Goal: Information Seeking & Learning: Find specific fact

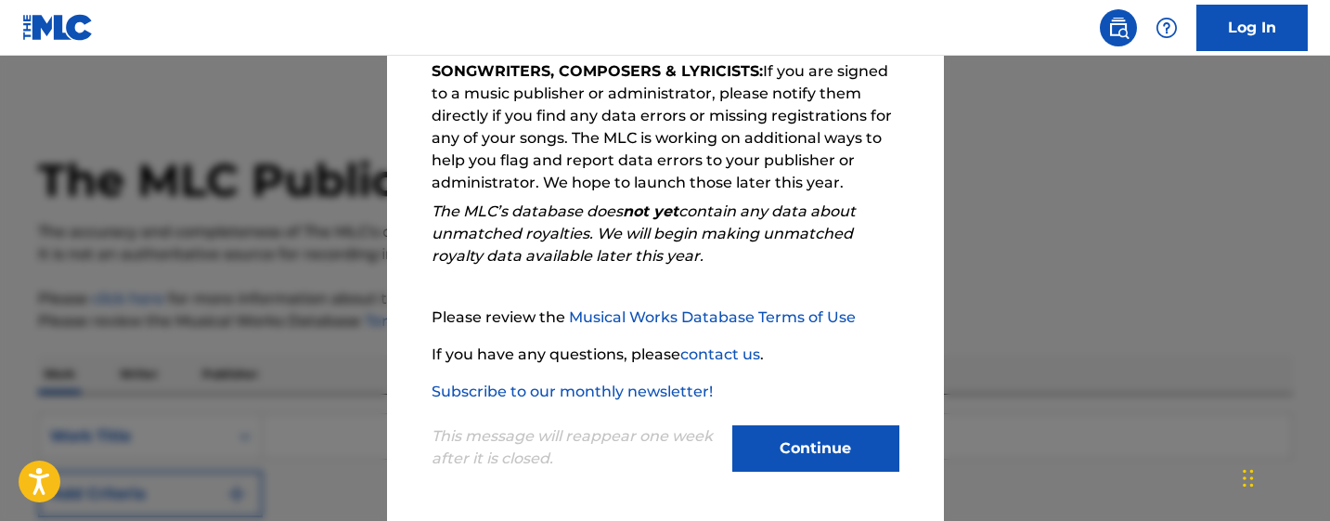
scroll to position [329, 0]
click at [819, 454] on button "Continue" at bounding box center [815, 448] width 167 height 46
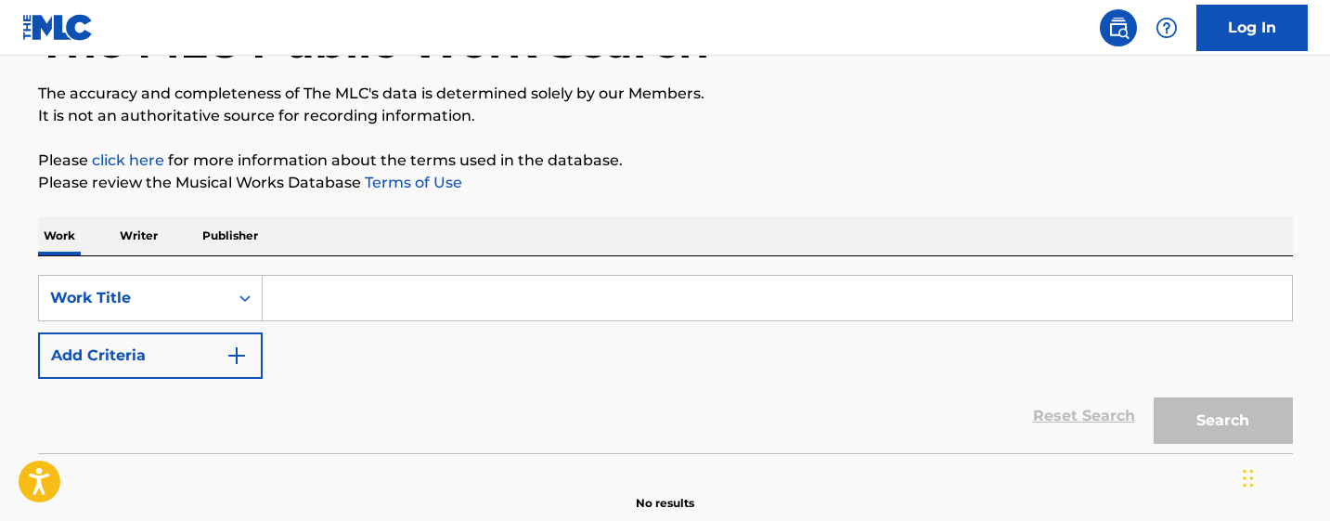
scroll to position [140, 0]
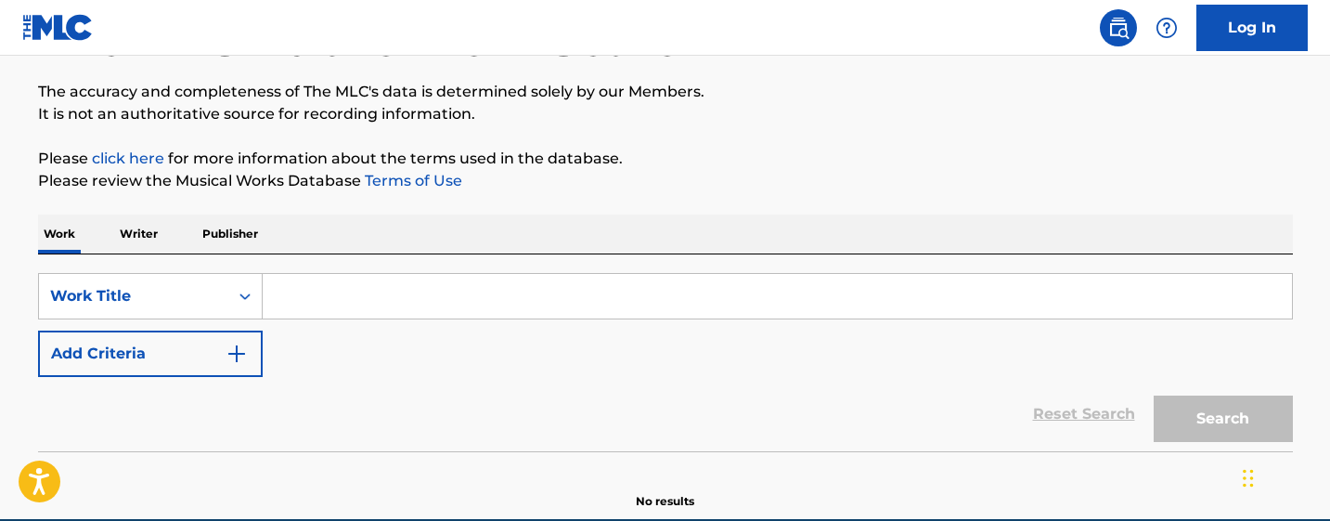
click at [283, 301] on input "Search Form" at bounding box center [778, 296] width 1030 height 45
paste input ""[PERSON_NAME]" written by [PERSON_NAME],"
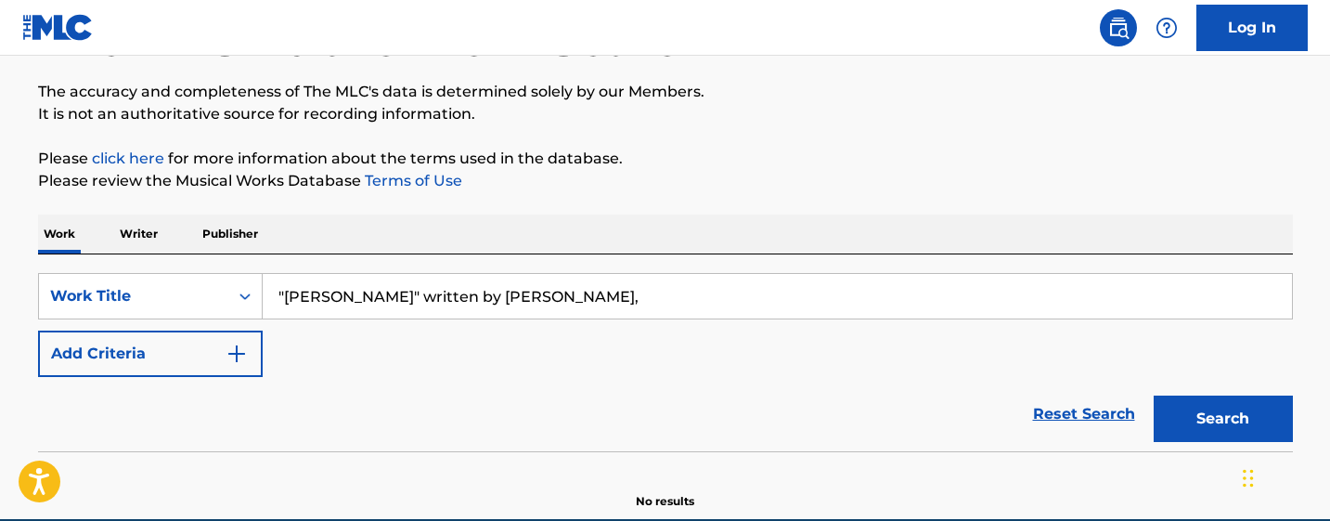
drag, startPoint x: 373, startPoint y: 293, endPoint x: 657, endPoint y: 359, distance: 291.6
click at [638, 395] on form "SearchWithCriteria3c55efa1-cff0-44f7-868b-bd1a17a6bc47 Work Title "Beam Ahhh" w…" at bounding box center [665, 362] width 1255 height 178
click at [284, 294] on input ""[PERSON_NAME]" at bounding box center [778, 296] width 1030 height 45
type input "[PERSON_NAME]"
click at [247, 349] on img "Search Form" at bounding box center [237, 354] width 22 height 22
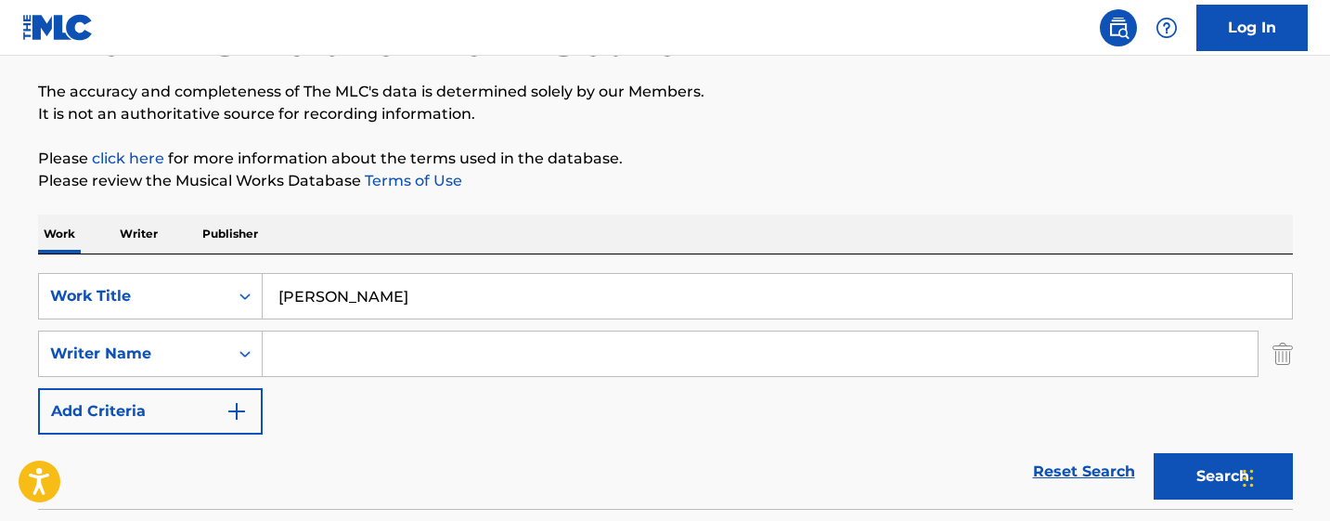
click at [304, 360] on input "Search Form" at bounding box center [760, 353] width 995 height 45
paste input ""[PERSON_NAME]" written by [PERSON_NAME],"
drag, startPoint x: 463, startPoint y: 354, endPoint x: 338, endPoint y: 339, distance: 126.2
click at [329, 359] on input ""[PERSON_NAME]" written by [PERSON_NAME]" at bounding box center [760, 353] width 995 height 45
type input "[PERSON_NAME]"
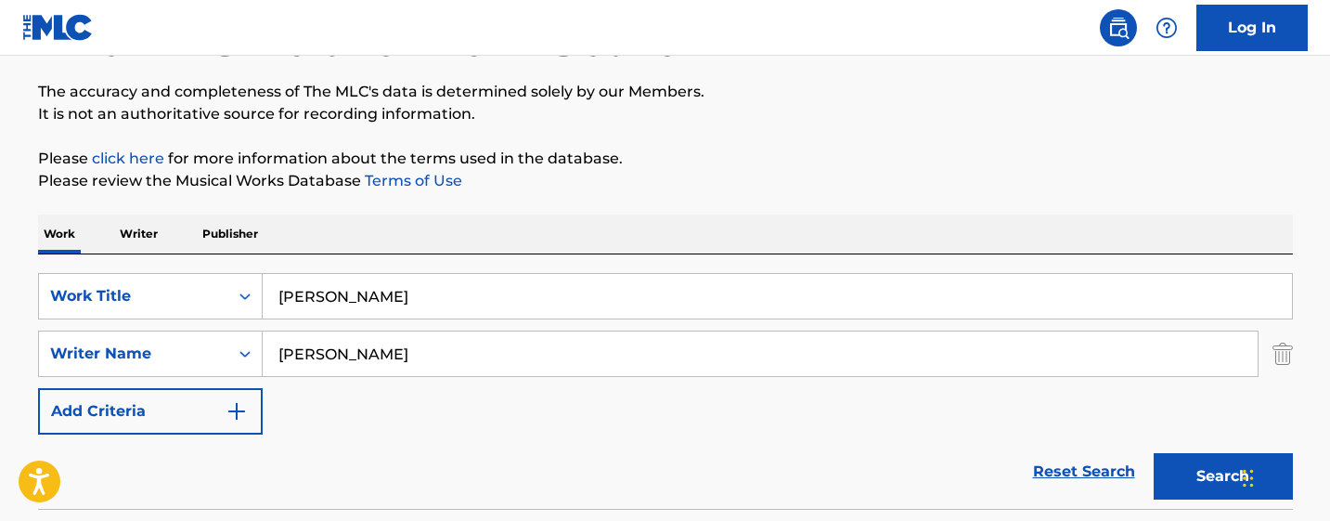
click at [1223, 476] on button "Search" at bounding box center [1223, 476] width 139 height 46
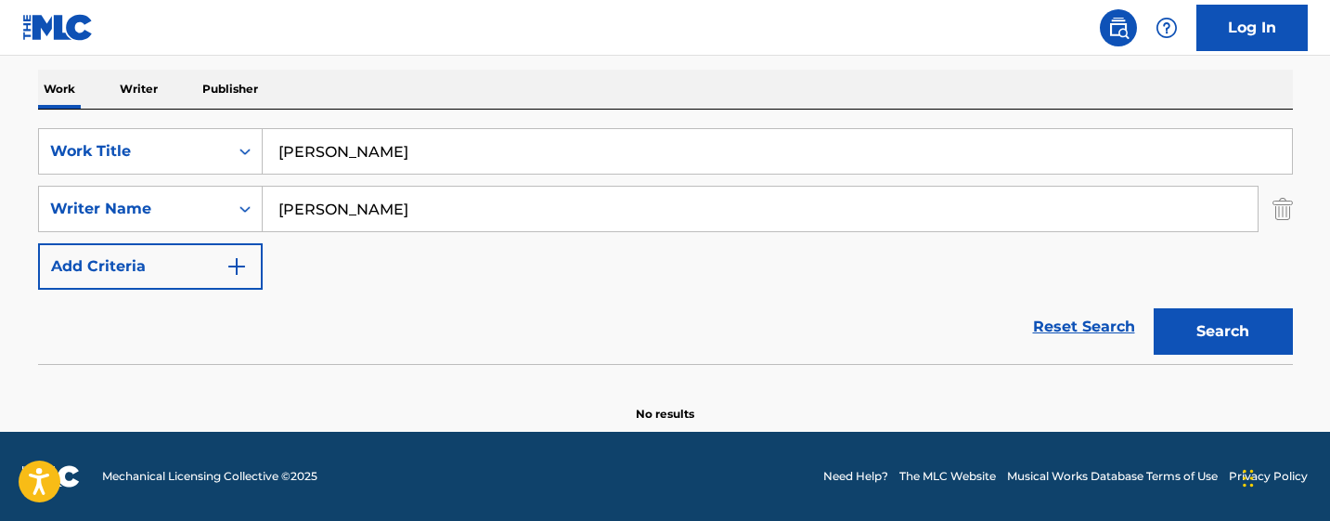
scroll to position [285, 0]
drag, startPoint x: 382, startPoint y: 214, endPoint x: 269, endPoint y: 206, distance: 113.5
click at [267, 209] on input "[PERSON_NAME]" at bounding box center [760, 209] width 995 height 45
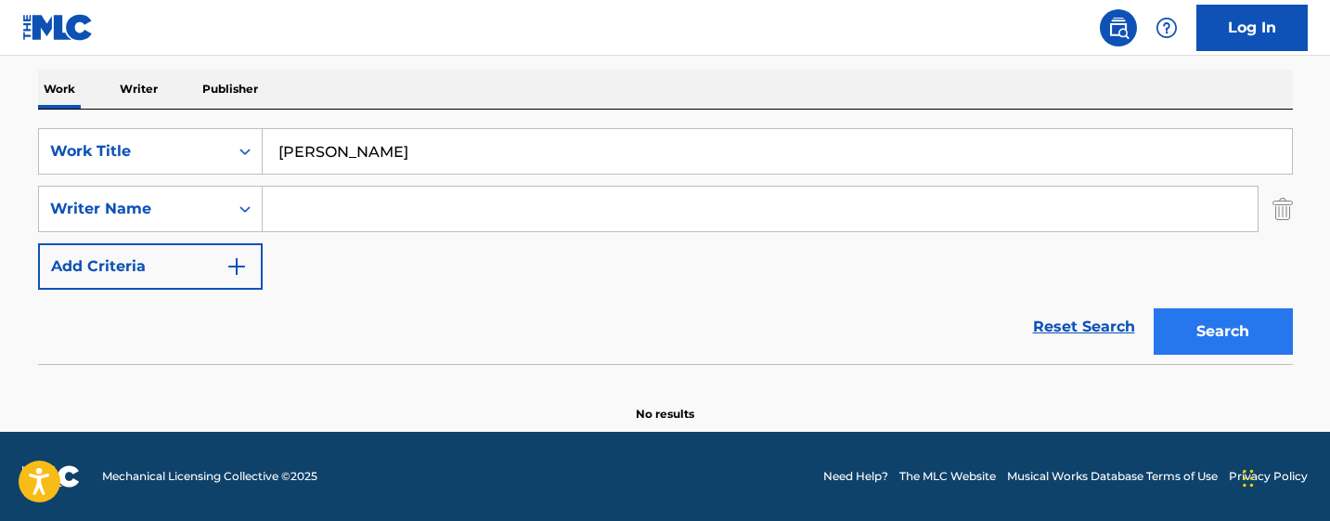
click at [1225, 345] on button "Search" at bounding box center [1223, 331] width 139 height 46
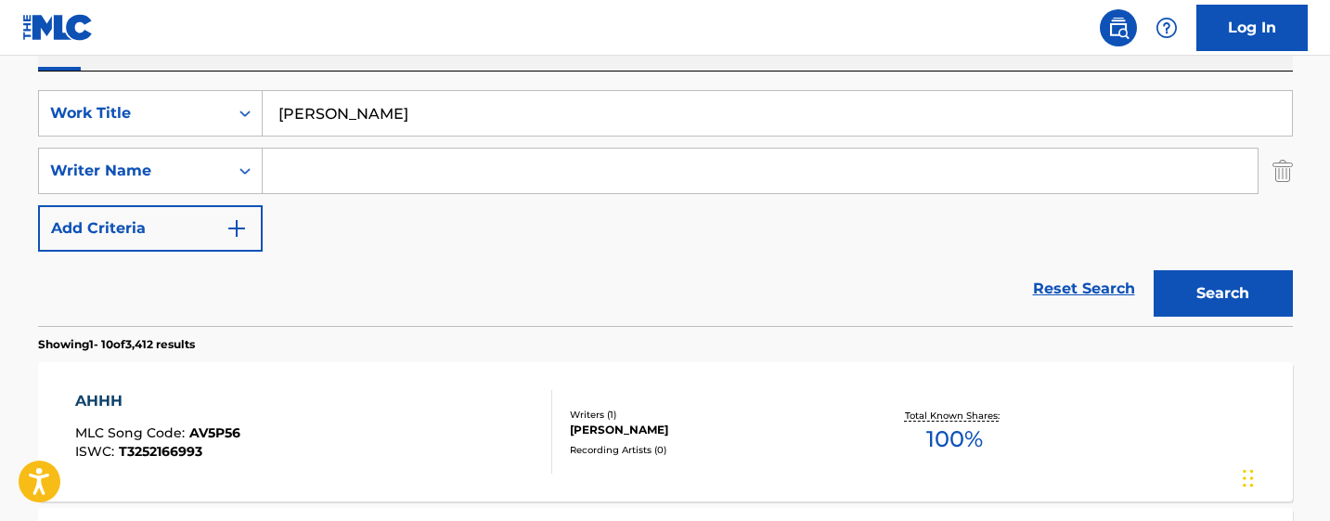
scroll to position [328, 0]
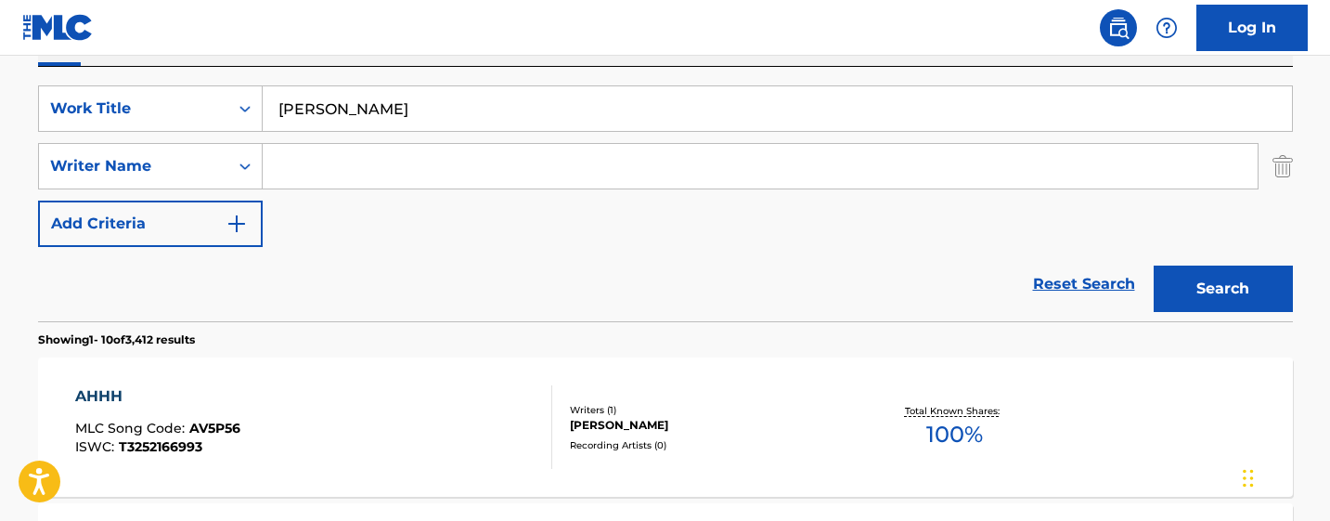
click at [406, 109] on input "[PERSON_NAME]" at bounding box center [778, 108] width 1030 height 45
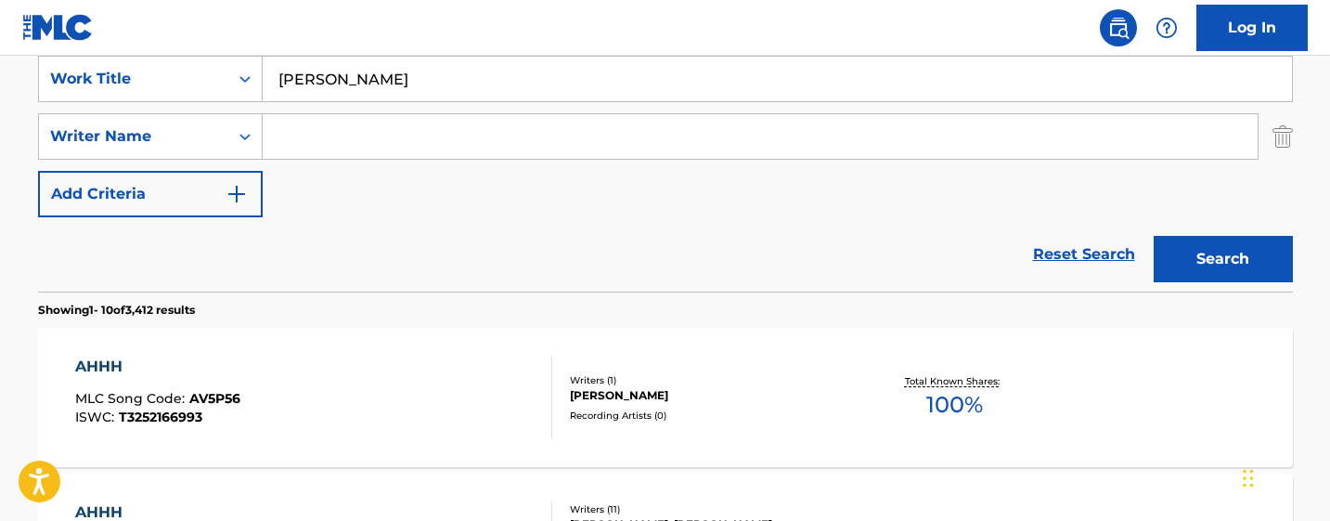
scroll to position [358, 0]
click at [292, 142] on input "Search Form" at bounding box center [760, 135] width 995 height 45
paste input "[PERSON_NAME]"
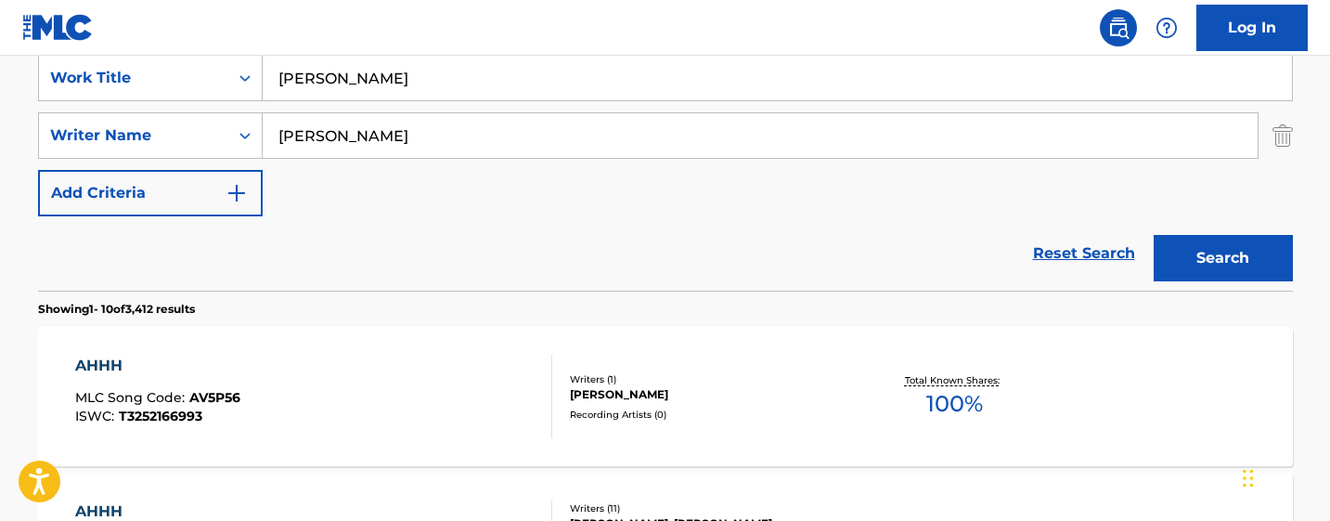
click at [281, 136] on input "[PERSON_NAME]" at bounding box center [760, 135] width 995 height 45
type input "[PERSON_NAME]"
click at [1211, 253] on button "Search" at bounding box center [1223, 258] width 139 height 46
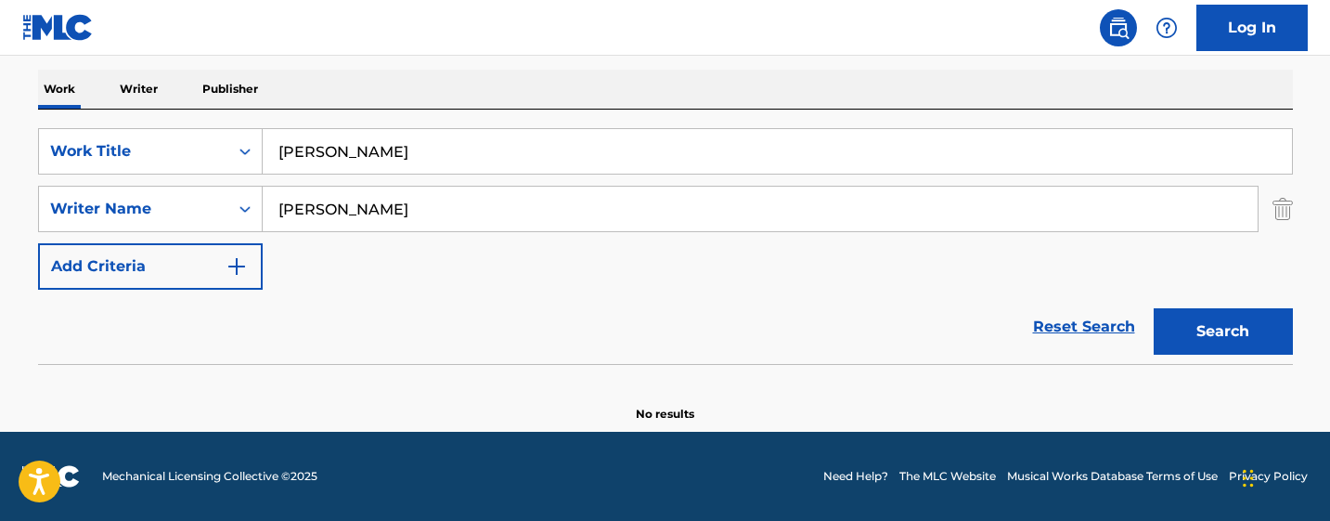
scroll to position [285, 0]
